Goal: Task Accomplishment & Management: Manage account settings

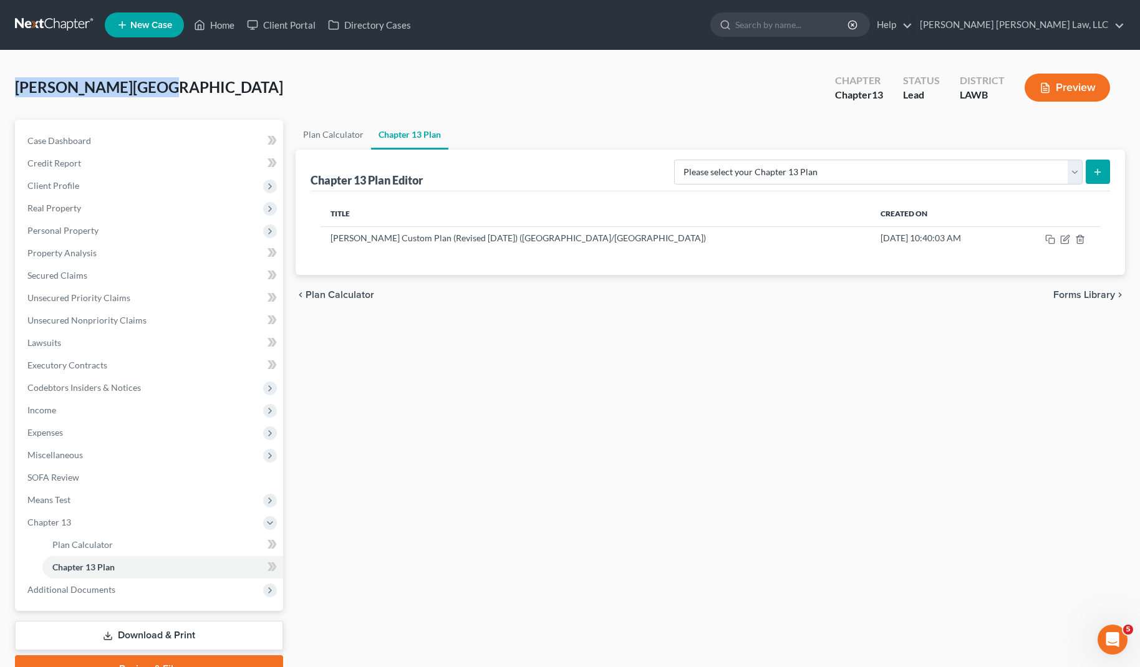
click at [54, 20] on link at bounding box center [55, 25] width 80 height 22
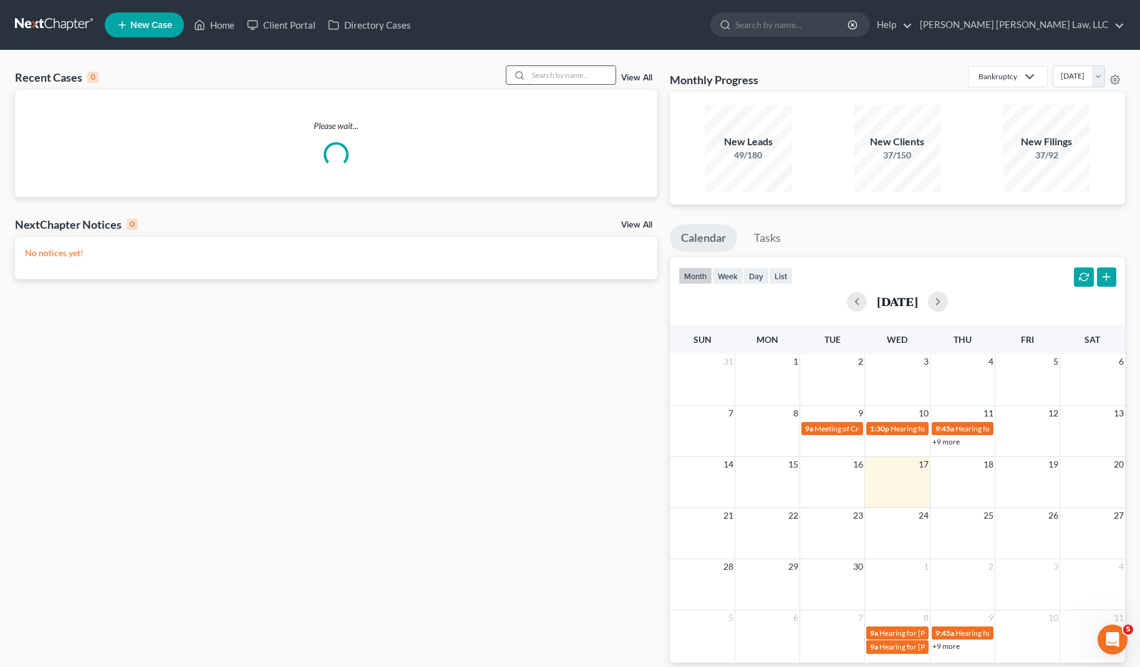
click at [572, 80] on input "search" at bounding box center [571, 75] width 87 height 18
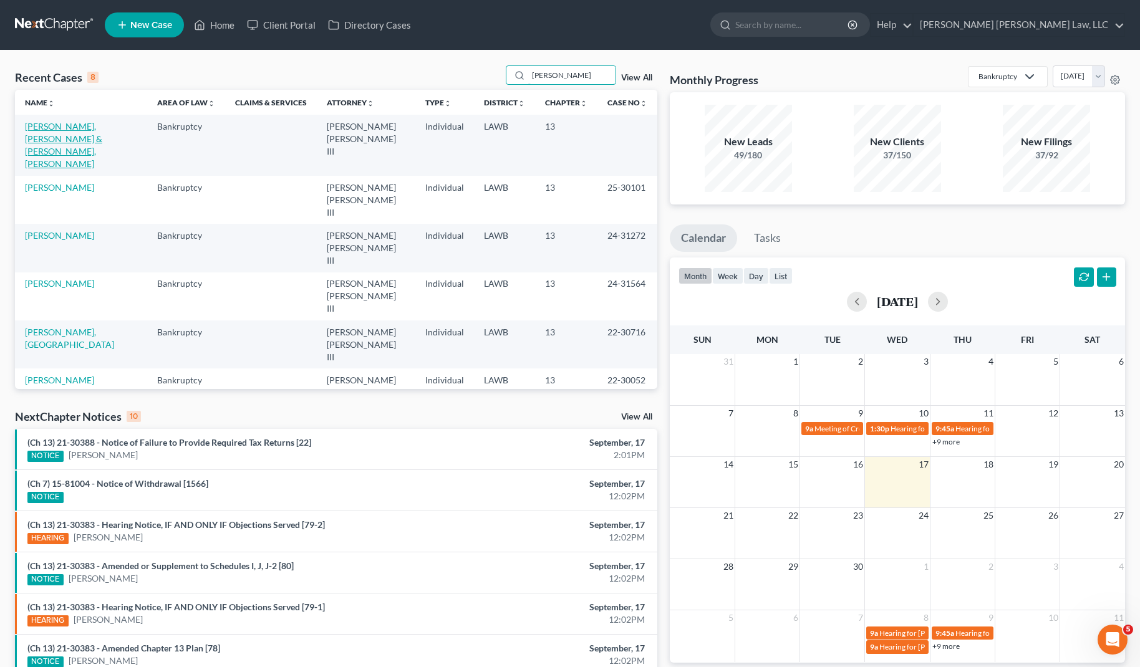
type input "hutcherson"
click at [102, 133] on link "Hutcherson, Undinique & Mitchell Hutcherson, Chauntell" at bounding box center [63, 145] width 77 height 48
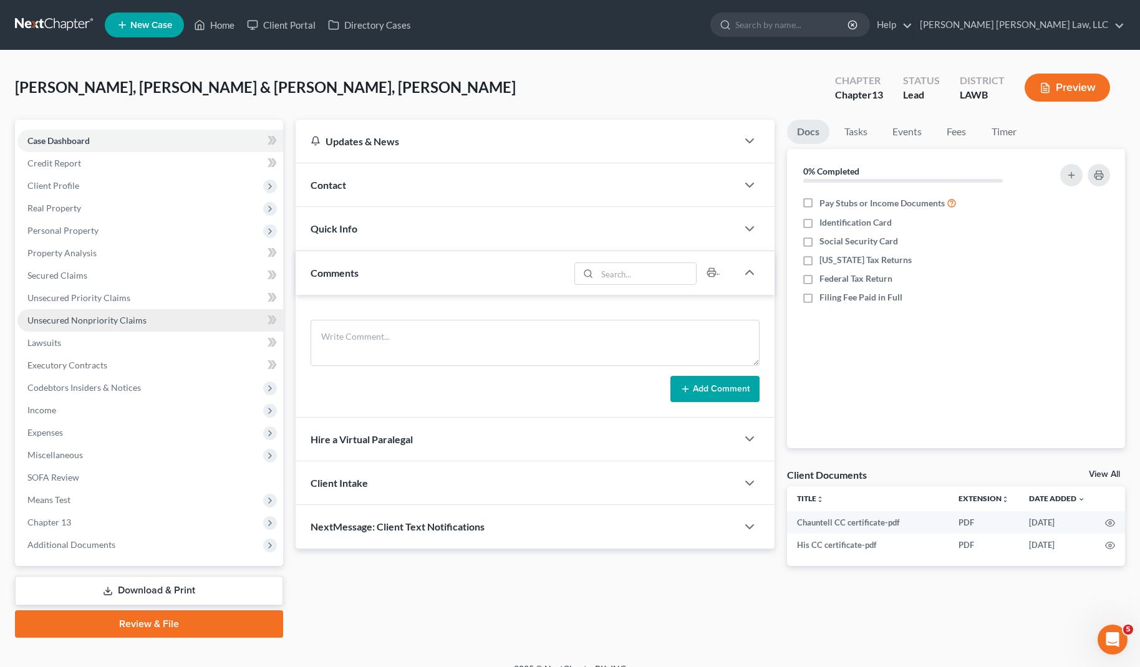
click at [102, 319] on span "Unsecured Nonpriority Claims" at bounding box center [86, 320] width 119 height 11
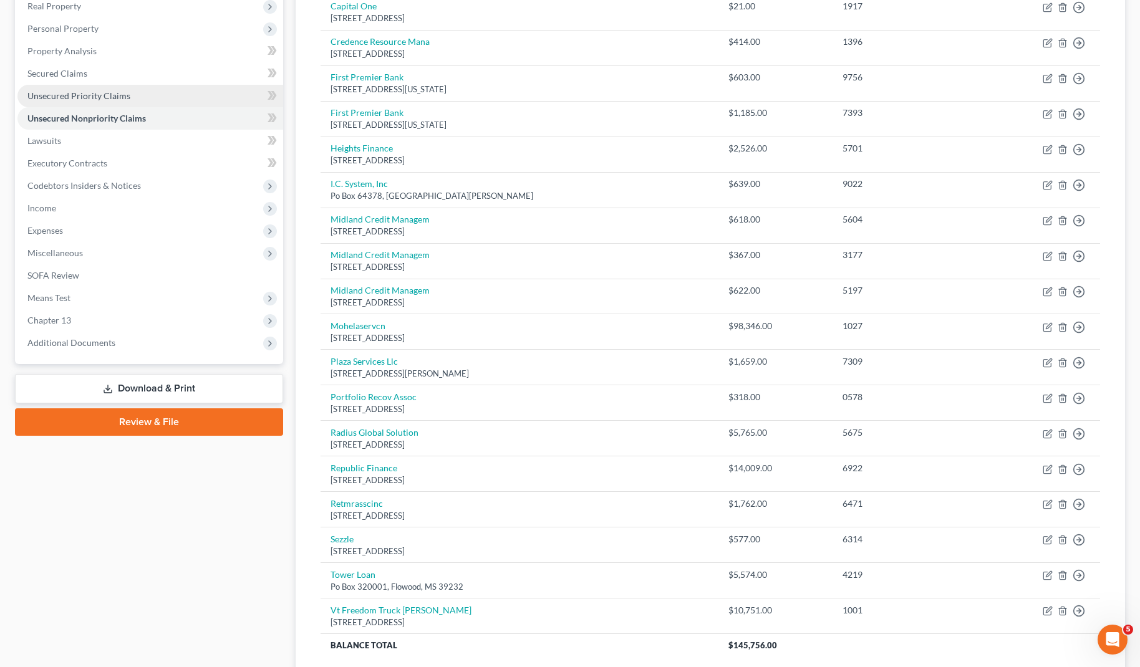
scroll to position [201, 0]
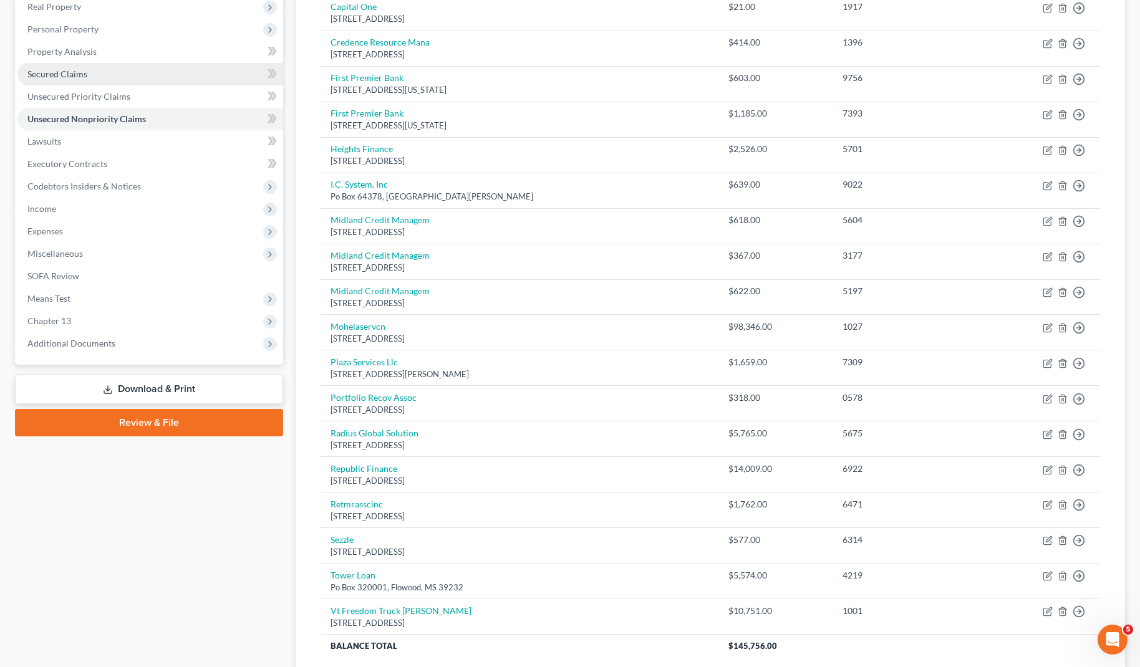
click at [98, 75] on link "Secured Claims" at bounding box center [150, 74] width 266 height 22
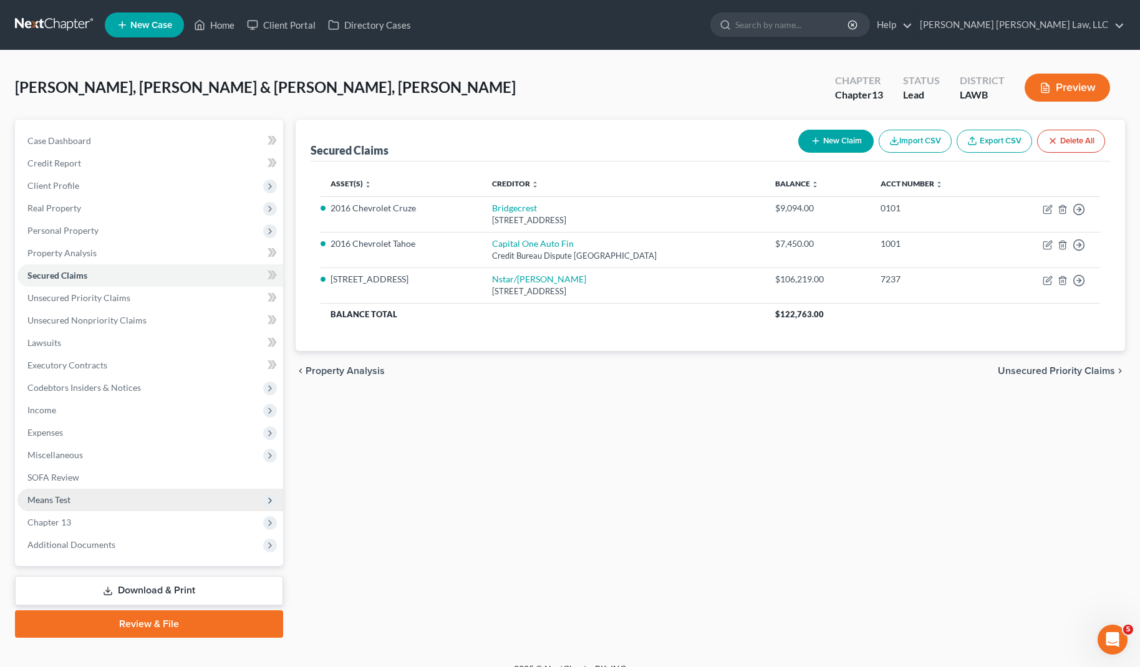
click at [93, 504] on span "Means Test" at bounding box center [150, 500] width 266 height 22
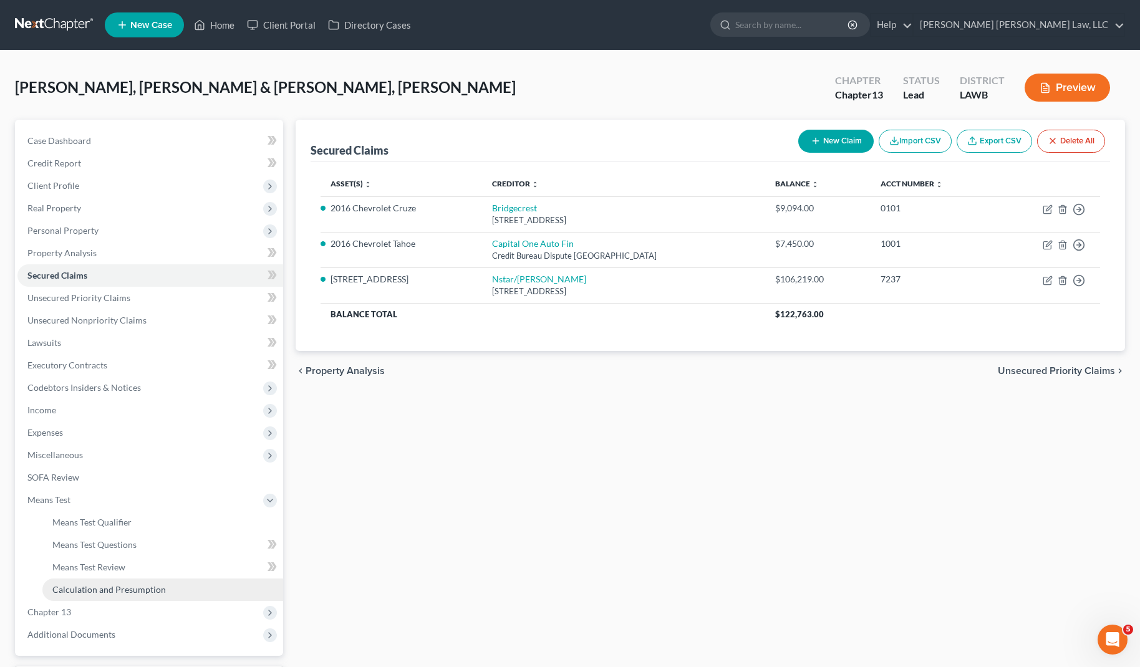
click at [94, 584] on span "Calculation and Presumption" at bounding box center [108, 589] width 113 height 11
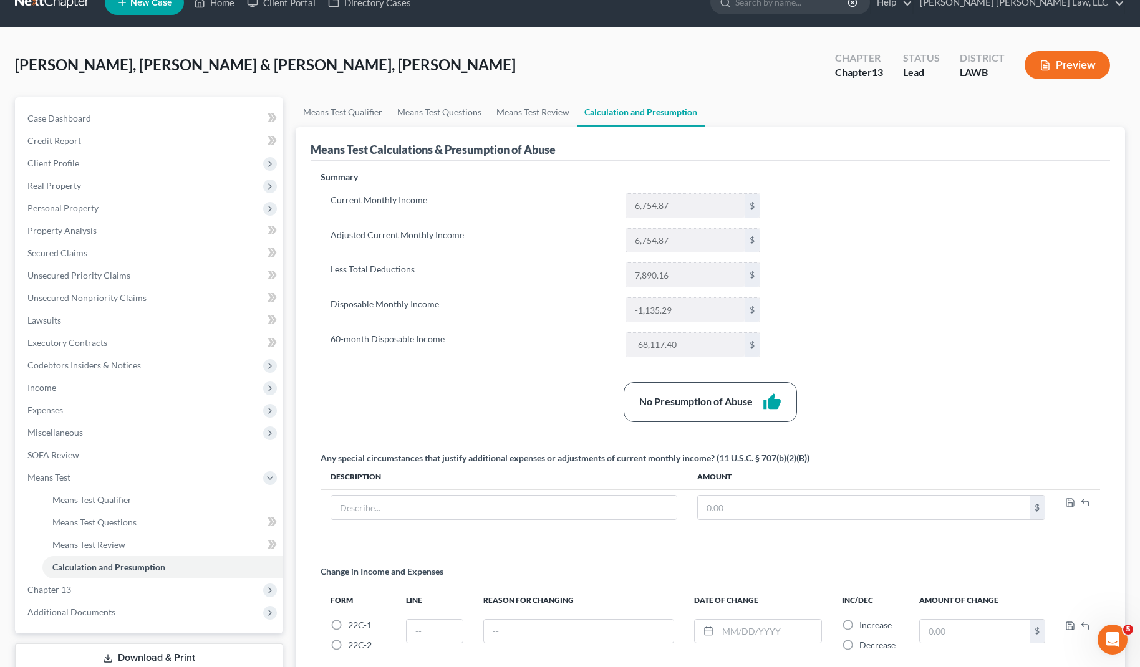
scroll to position [16, 0]
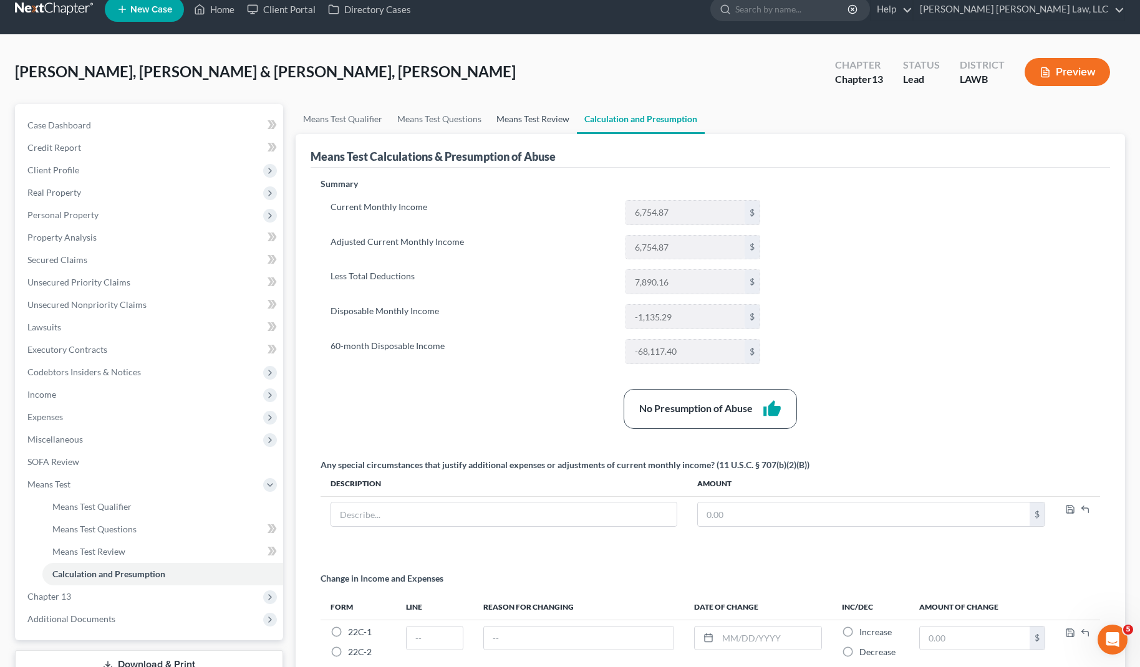
click at [540, 125] on link "Means Test Review" at bounding box center [533, 119] width 88 height 30
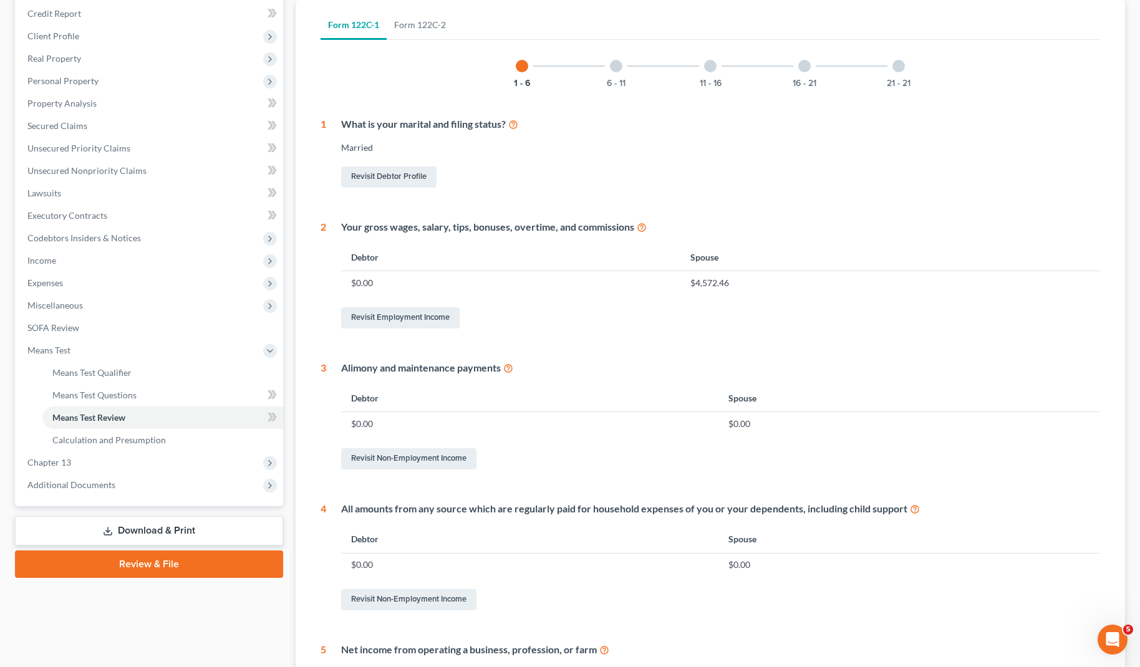
scroll to position [95, 0]
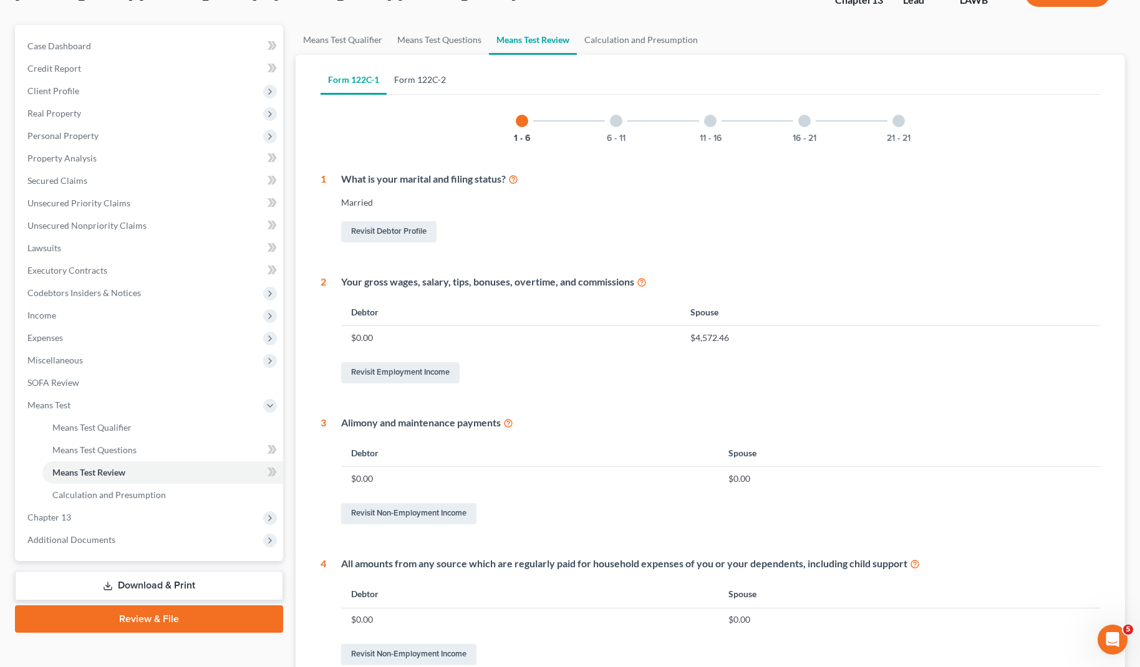
click at [409, 79] on link "Form 122C-2" at bounding box center [420, 80] width 67 height 30
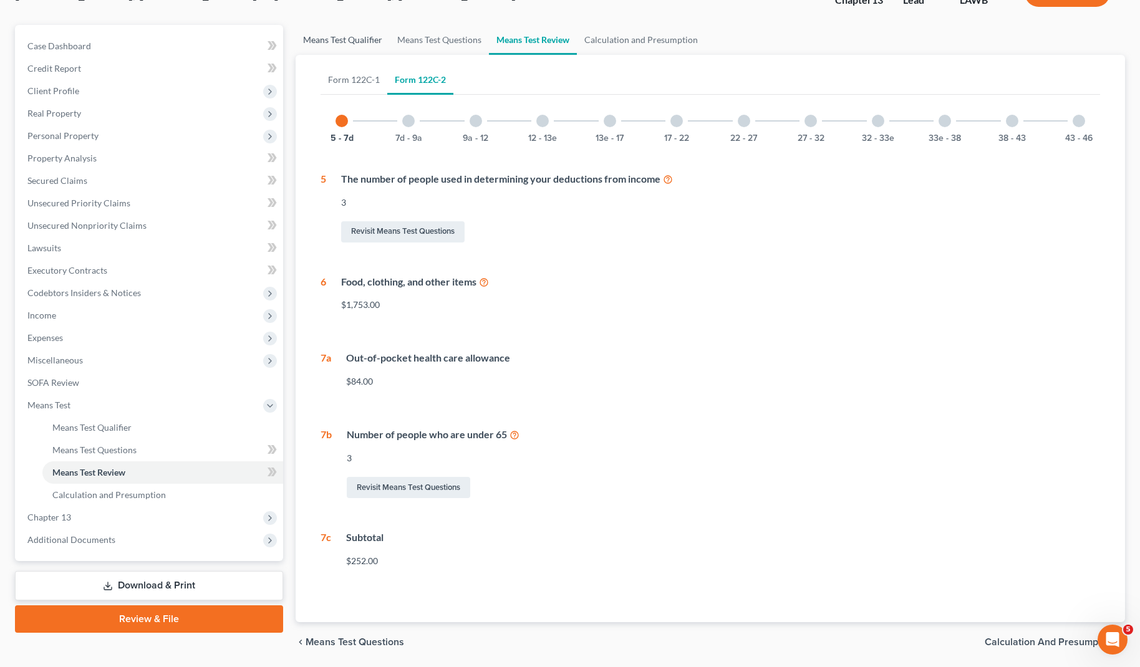
click at [361, 41] on link "Means Test Qualifier" at bounding box center [343, 40] width 94 height 30
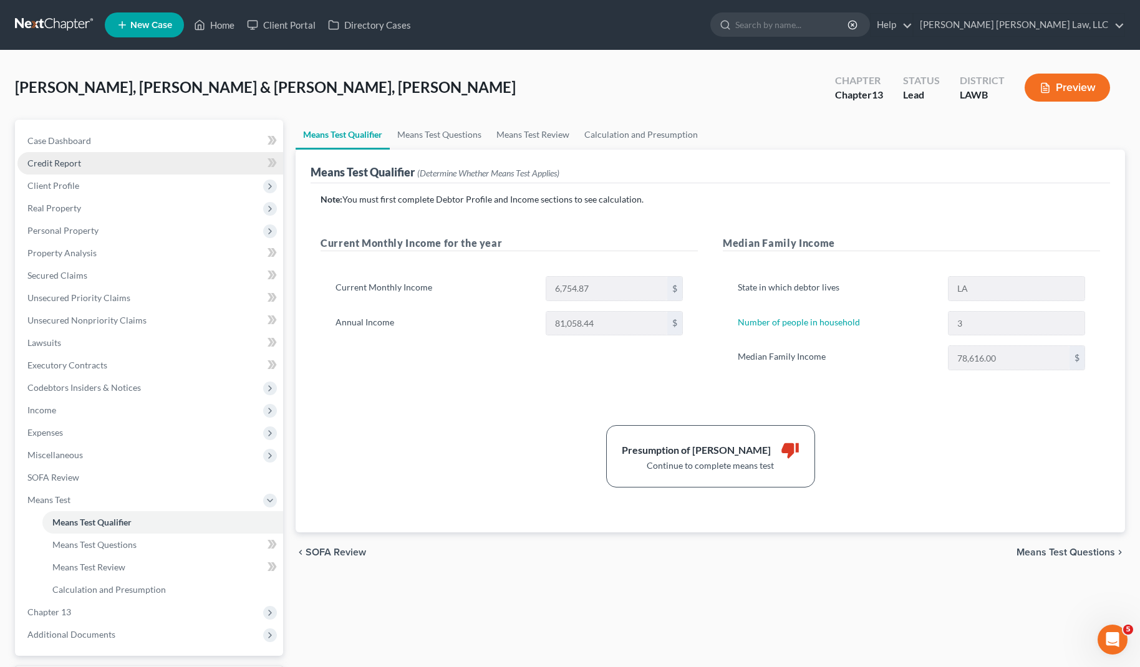
click at [116, 168] on link "Credit Report" at bounding box center [150, 163] width 266 height 22
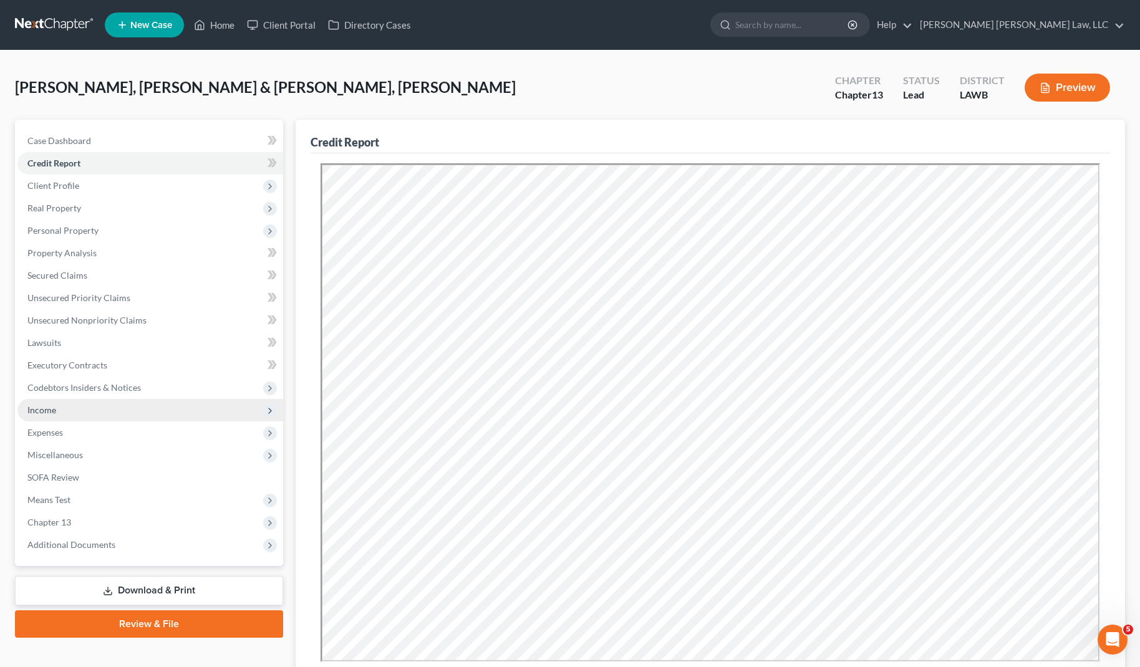
click at [73, 400] on span "Income" at bounding box center [150, 410] width 266 height 22
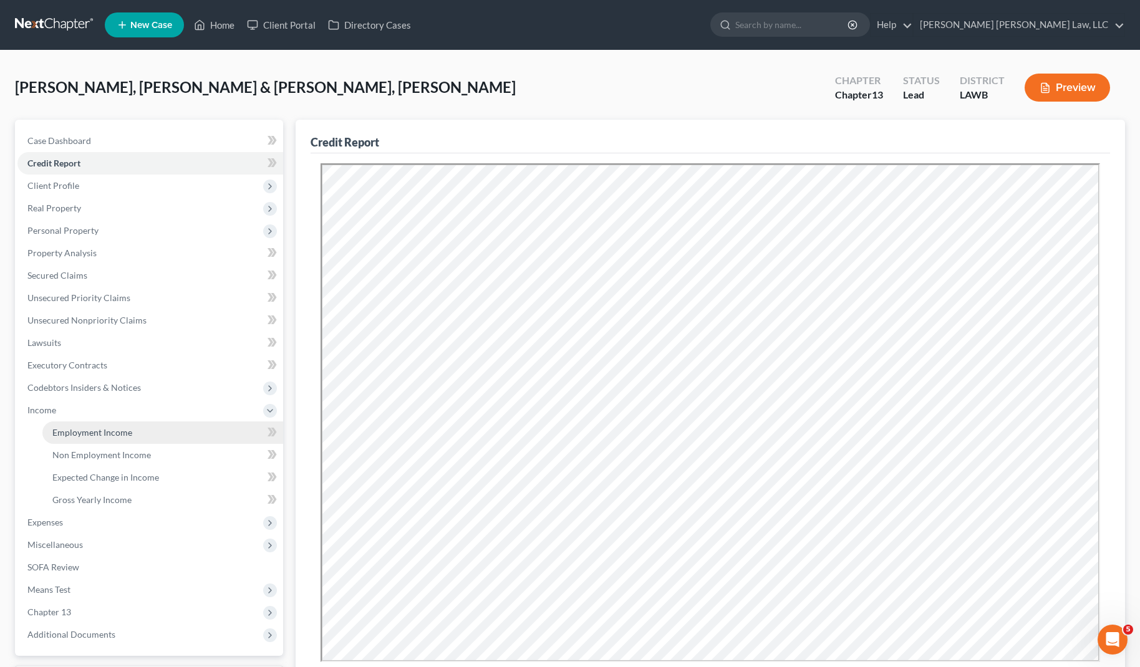
click at [87, 427] on link "Employment Income" at bounding box center [162, 433] width 241 height 22
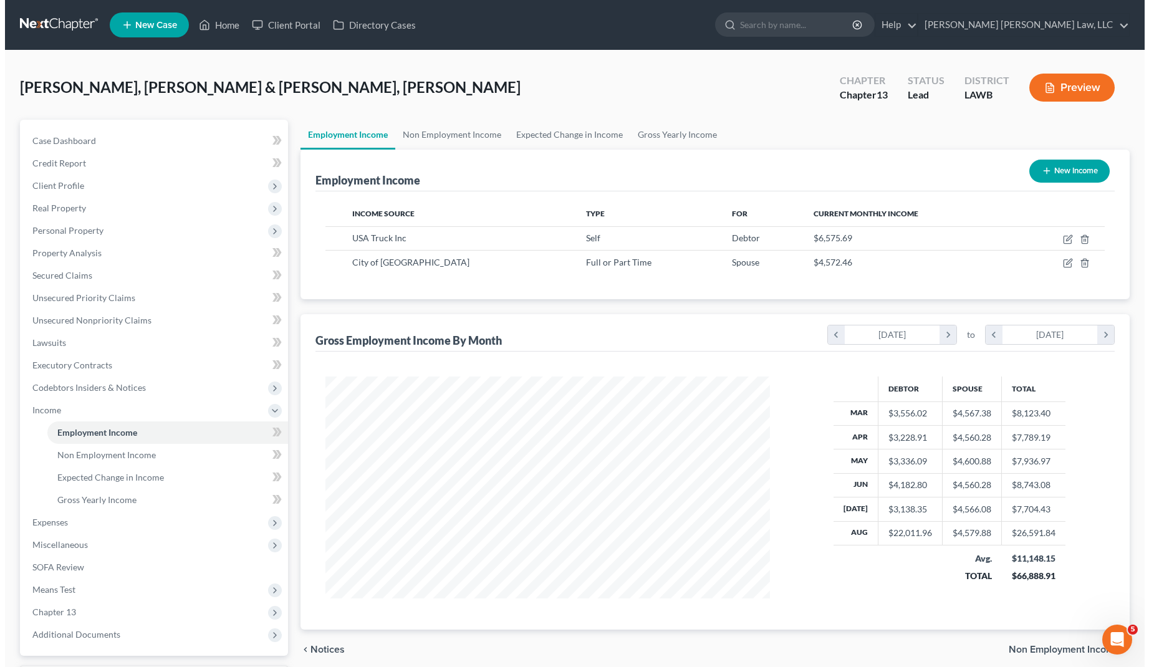
scroll to position [224, 469]
click at [1063, 239] on icon "button" at bounding box center [1063, 239] width 10 height 10
select select "1"
select select "2"
select select "0"
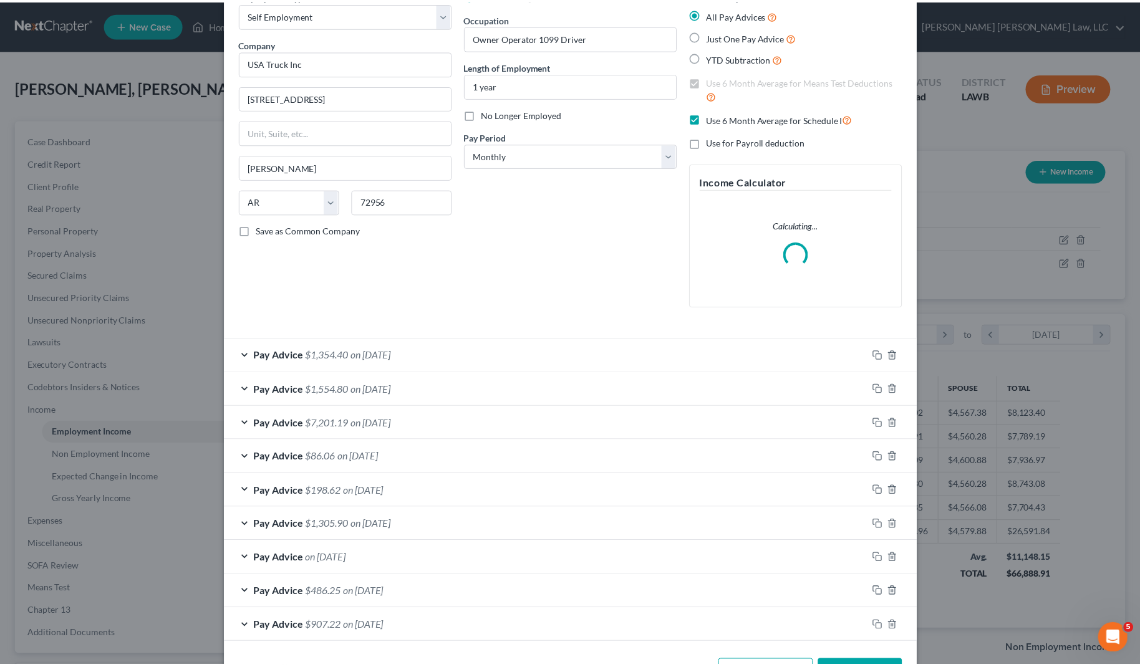
scroll to position [0, 0]
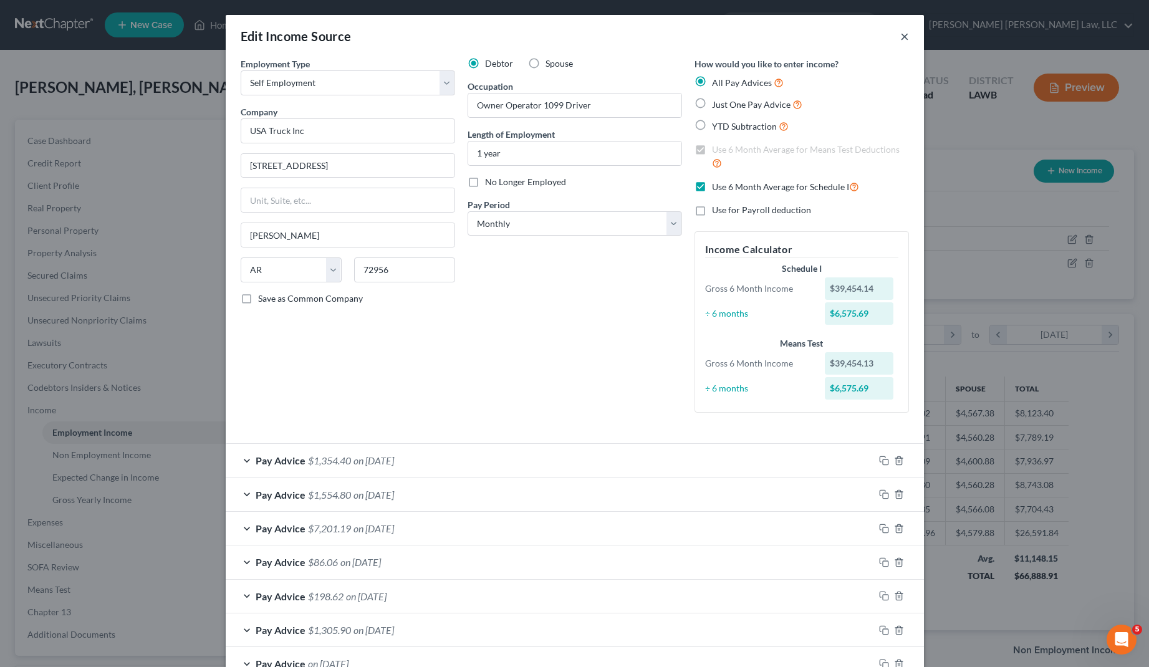
click at [900, 36] on button "×" at bounding box center [904, 36] width 9 height 15
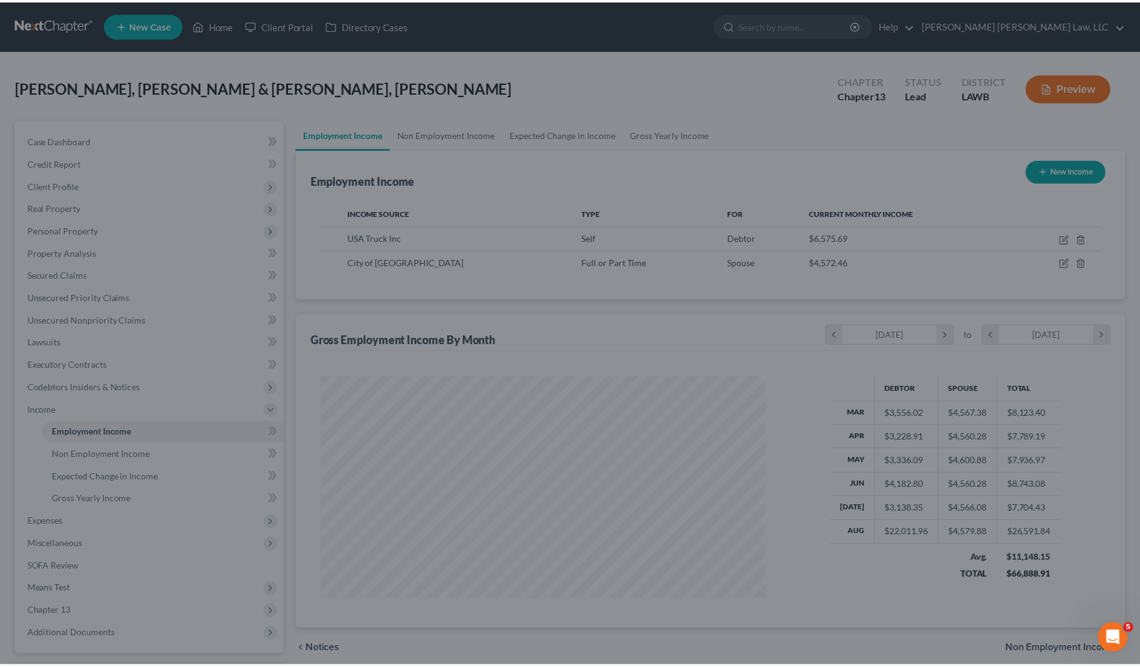
scroll to position [623377, 623131]
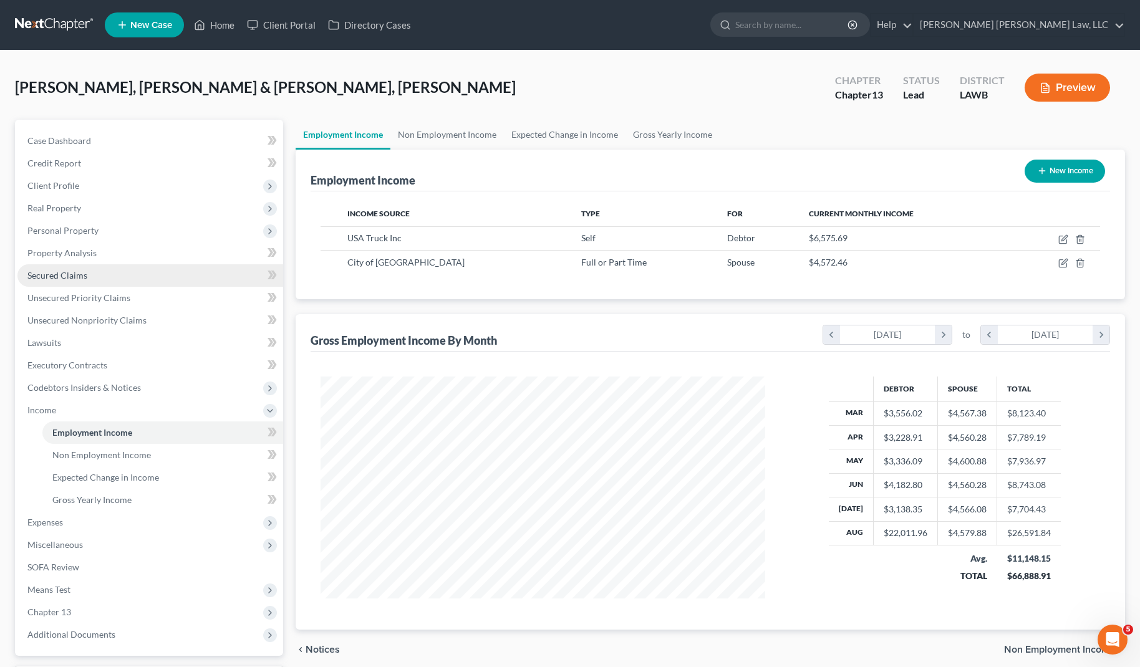
click at [92, 277] on link "Secured Claims" at bounding box center [150, 275] width 266 height 22
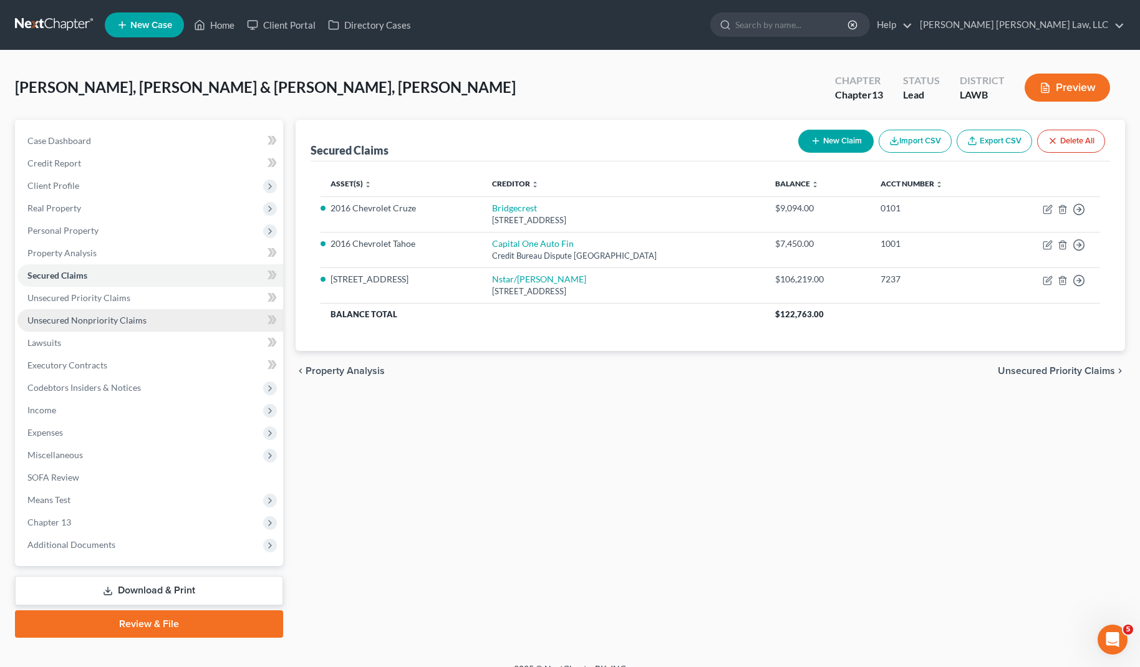
click at [127, 315] on span "Unsecured Nonpriority Claims" at bounding box center [86, 320] width 119 height 11
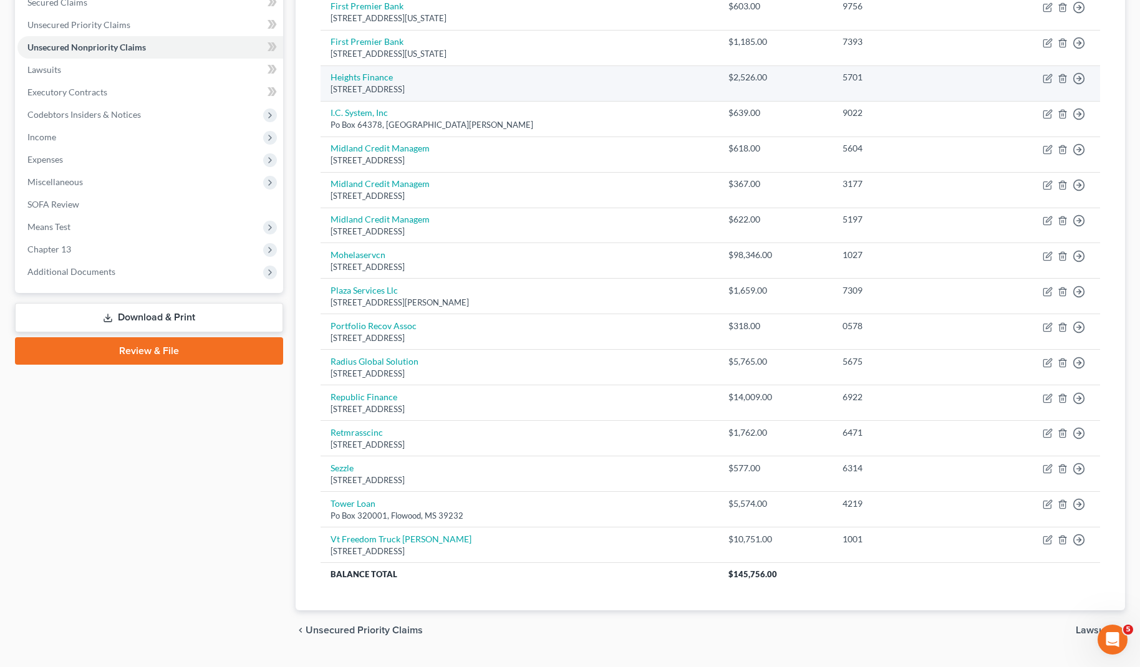
scroll to position [285, 0]
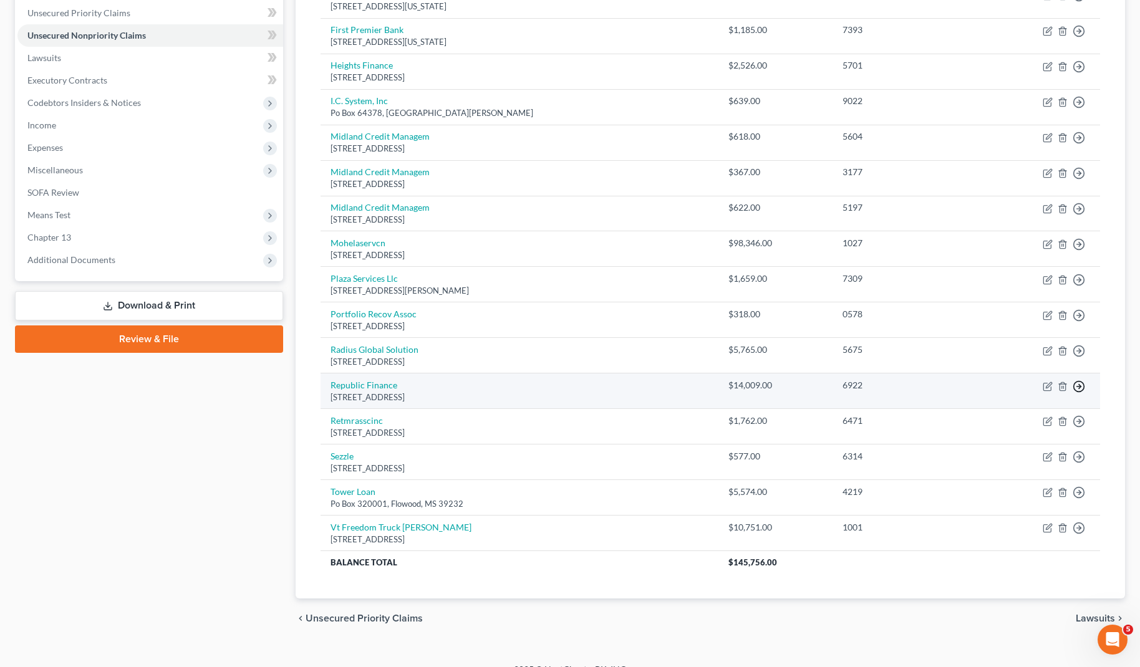
click at [1073, 390] on icon "button" at bounding box center [1079, 386] width 12 height 12
click at [1028, 393] on link "Move to D" at bounding box center [1022, 395] width 104 height 21
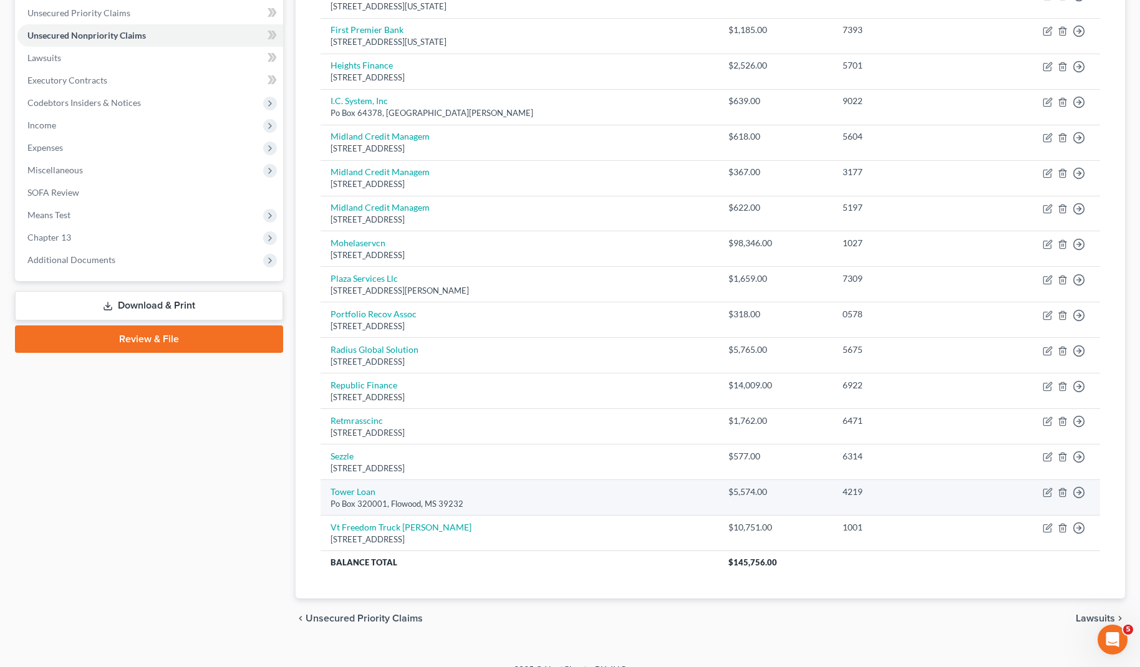
scroll to position [268, 0]
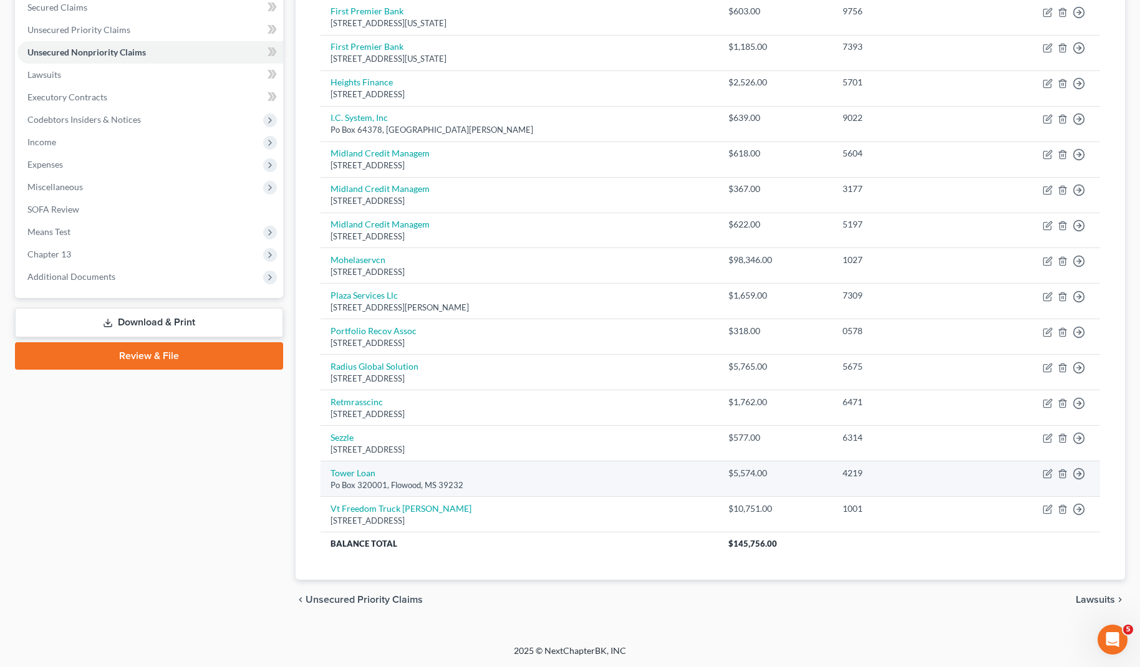
click at [1085, 474] on td "Move to D Move to E Move to G Move to Notice Only" at bounding box center [1040, 479] width 120 height 36
click at [1083, 476] on circle "button" at bounding box center [1079, 474] width 11 height 11
click at [1021, 483] on link "Move to D" at bounding box center [1022, 483] width 104 height 21
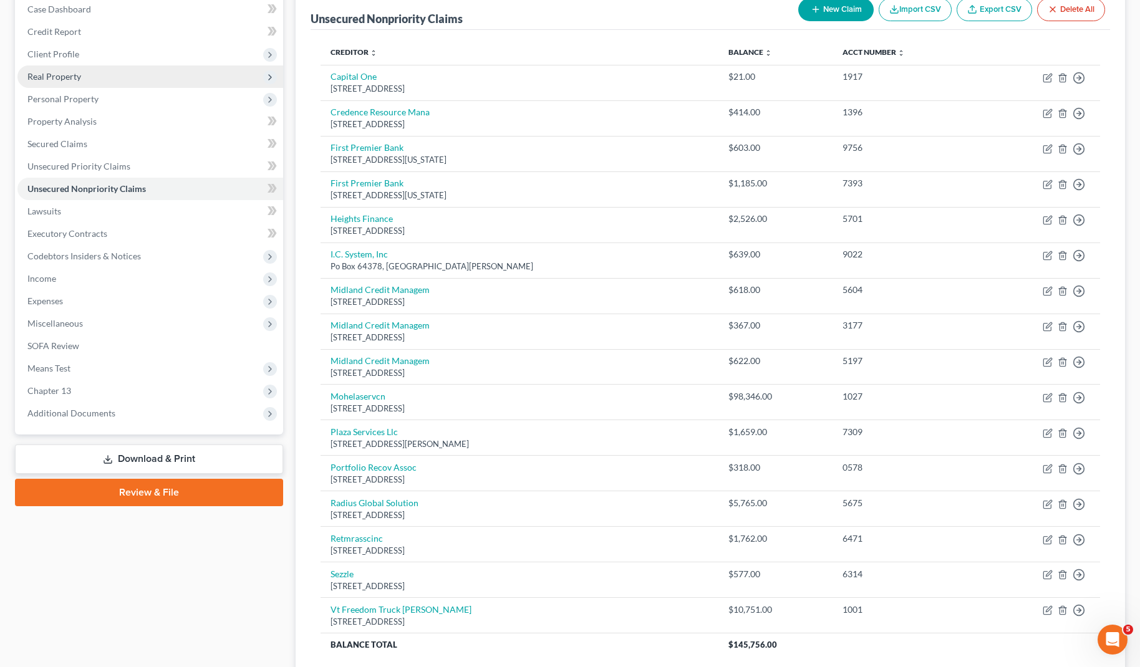
scroll to position [120, 0]
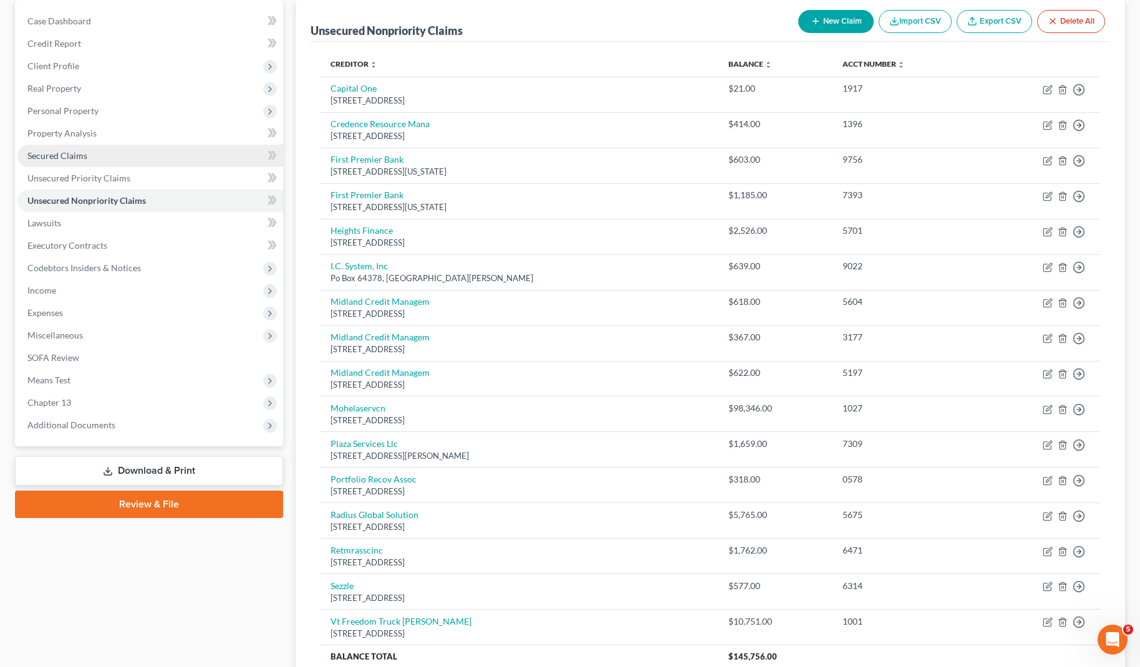
click at [99, 160] on link "Secured Claims" at bounding box center [150, 156] width 266 height 22
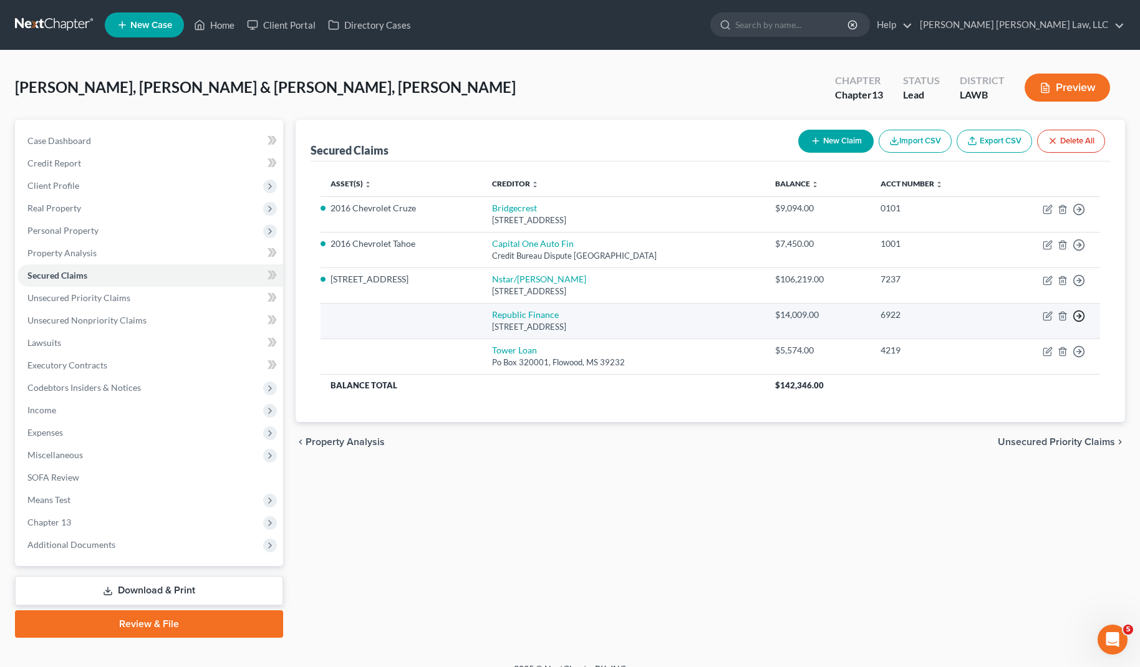
click at [1081, 317] on icon "button" at bounding box center [1079, 316] width 12 height 12
click at [1033, 341] on link "Move to F" at bounding box center [1022, 345] width 104 height 21
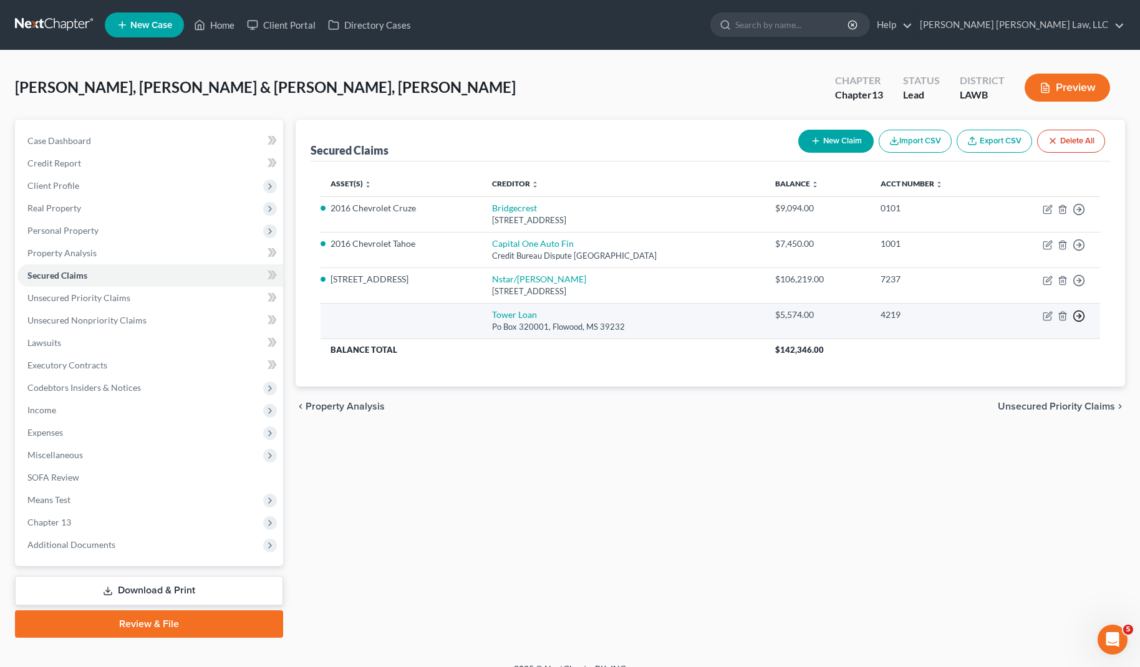
click at [1081, 319] on icon "button" at bounding box center [1079, 316] width 12 height 12
click at [1052, 345] on link "Move to F" at bounding box center [1022, 345] width 104 height 21
